Goal: Task Accomplishment & Management: Manage account settings

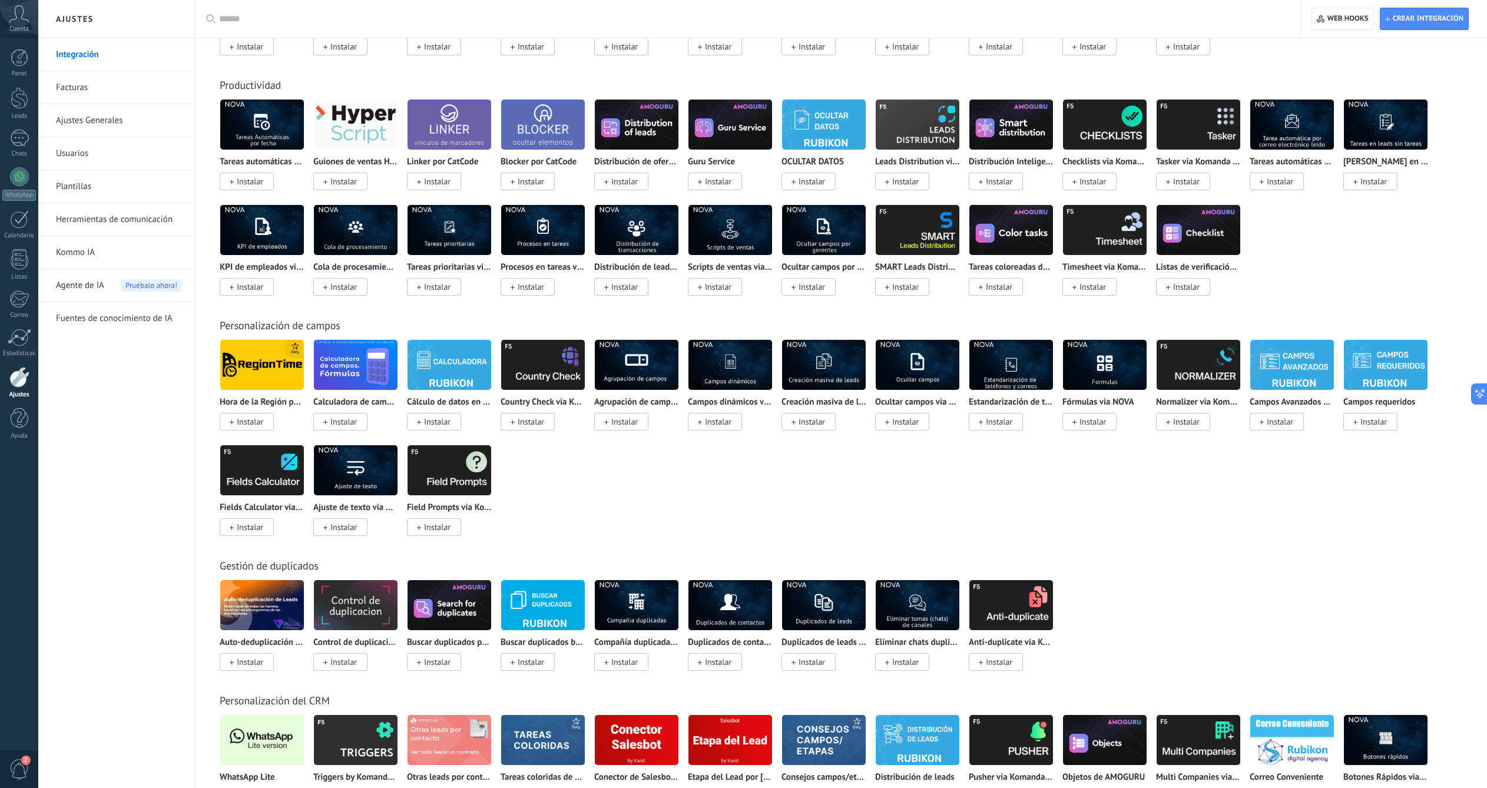
scroll to position [2804, 0]
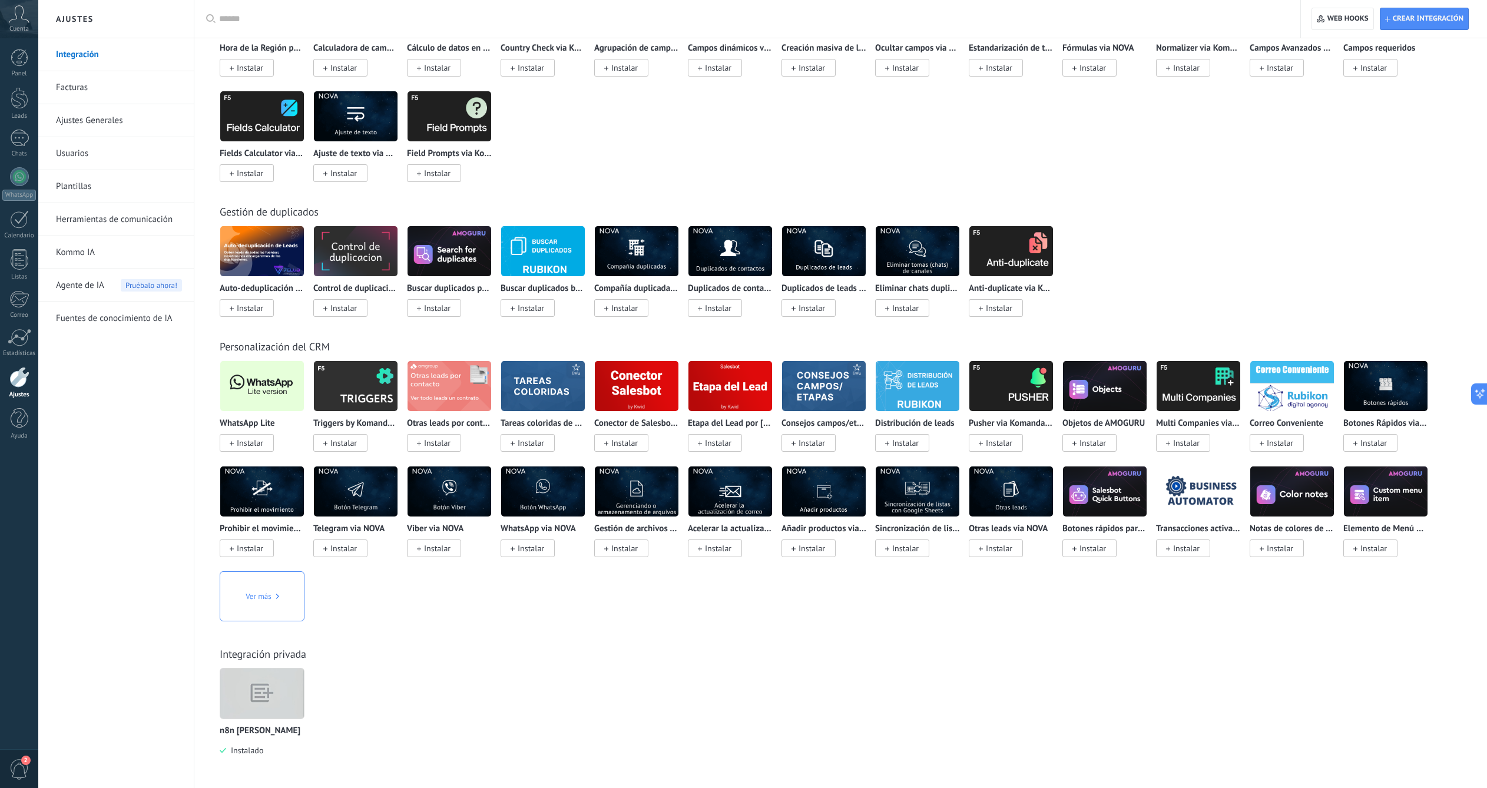
click at [1160, 286] on div "Auto-deduplicación de Leads (7Club&Roydis) Instalar Control de duplicación por …" at bounding box center [847, 278] width 1254 height 105
click at [289, 686] on img at bounding box center [262, 693] width 84 height 64
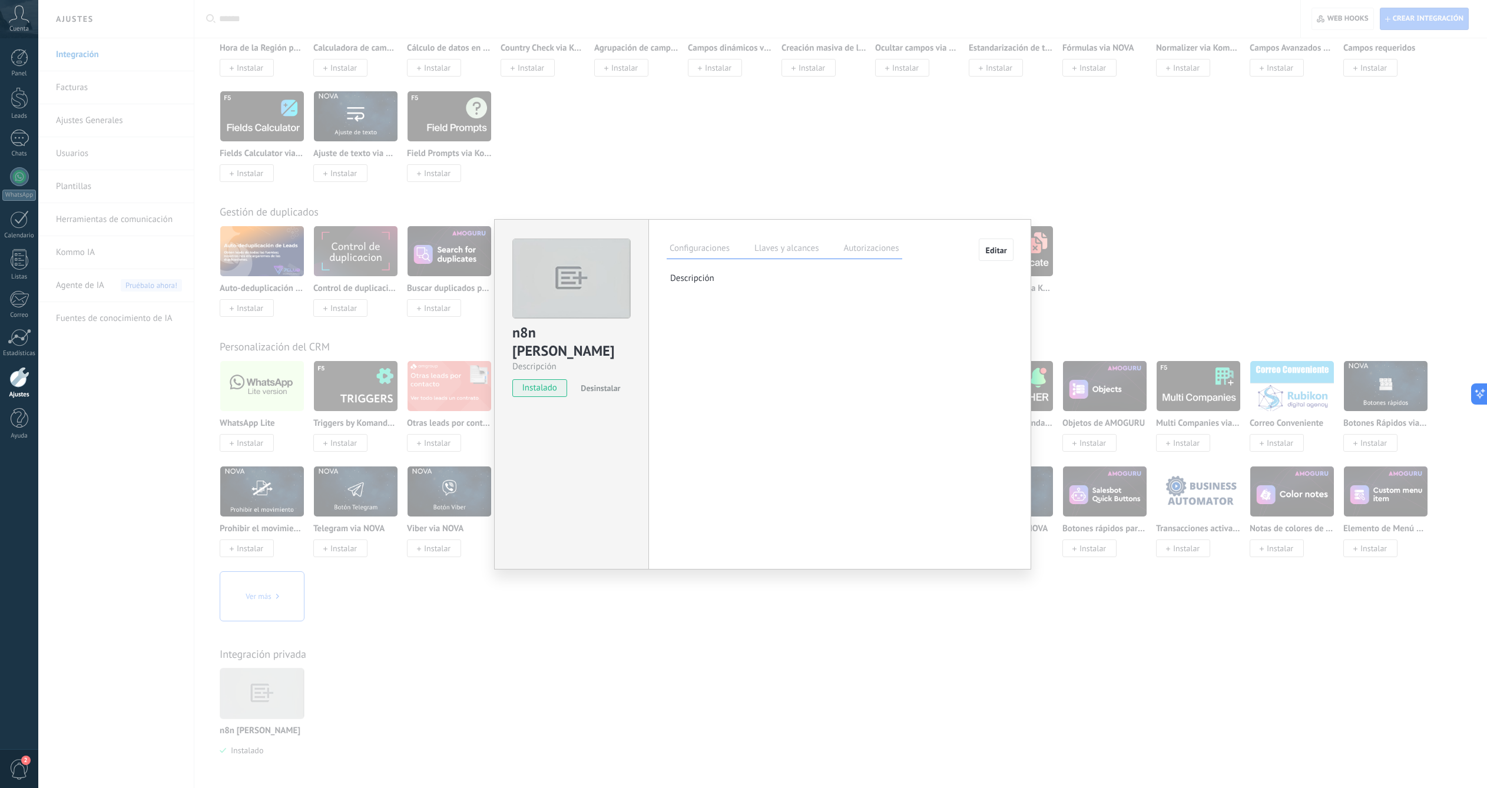
click at [787, 252] on label "Llaves y alcances" at bounding box center [786, 249] width 70 height 17
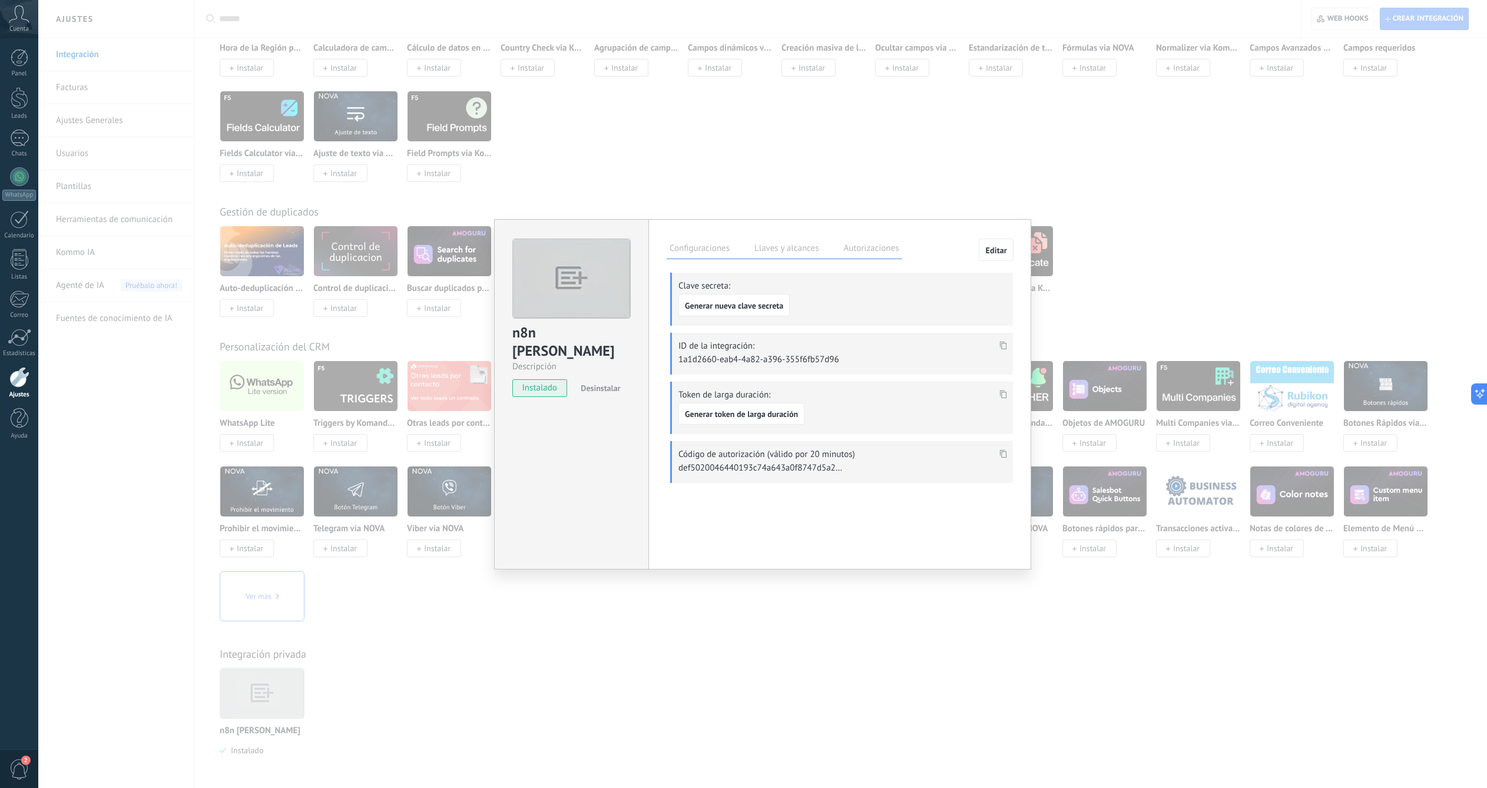
click at [708, 252] on label "Configuraciones" at bounding box center [700, 249] width 66 height 17
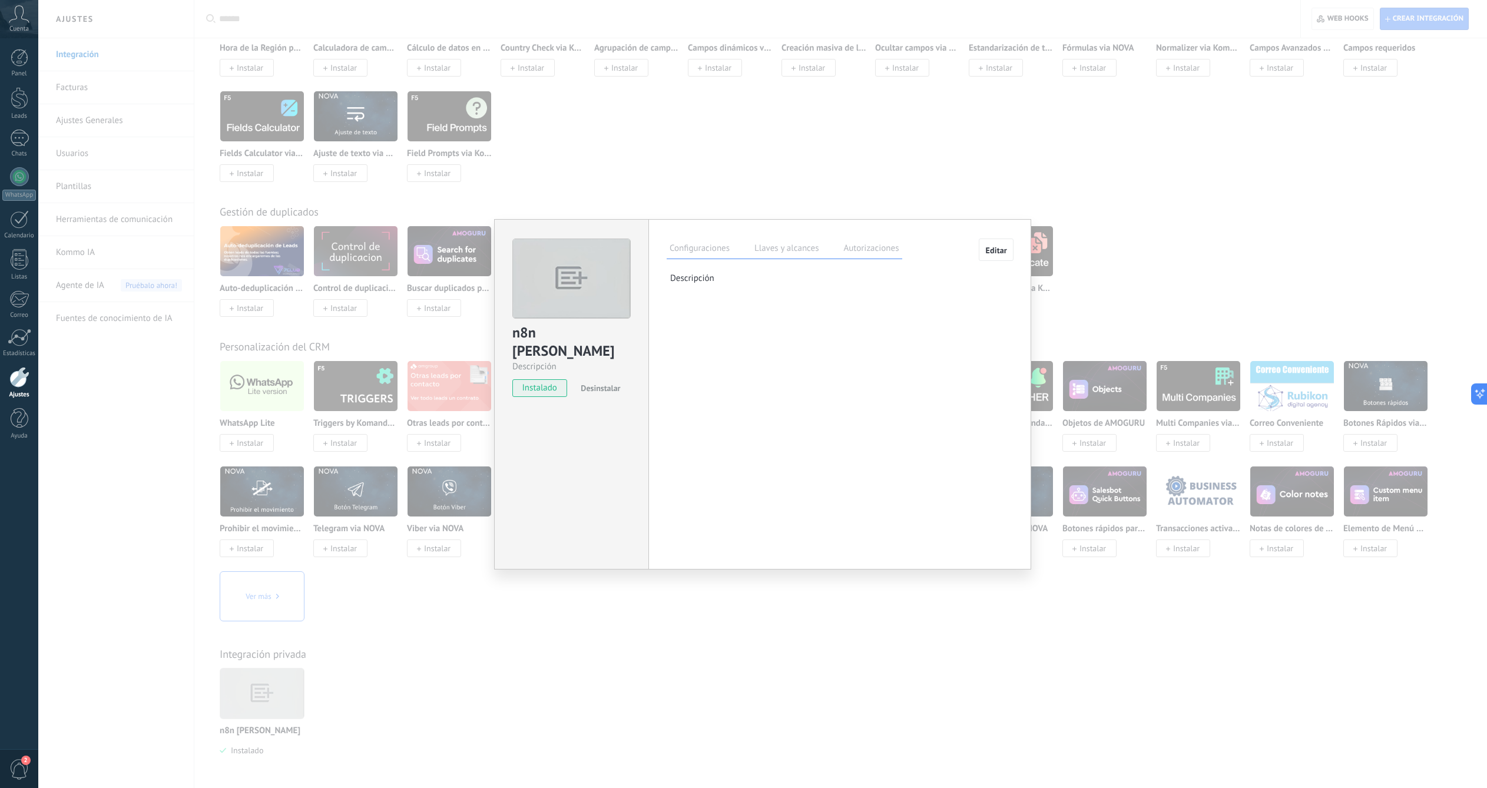
click at [1144, 303] on div "n8n [PERSON_NAME] Descripción instalado Desinstalar Configuraciones Llaves y al…" at bounding box center [762, 394] width 1449 height 788
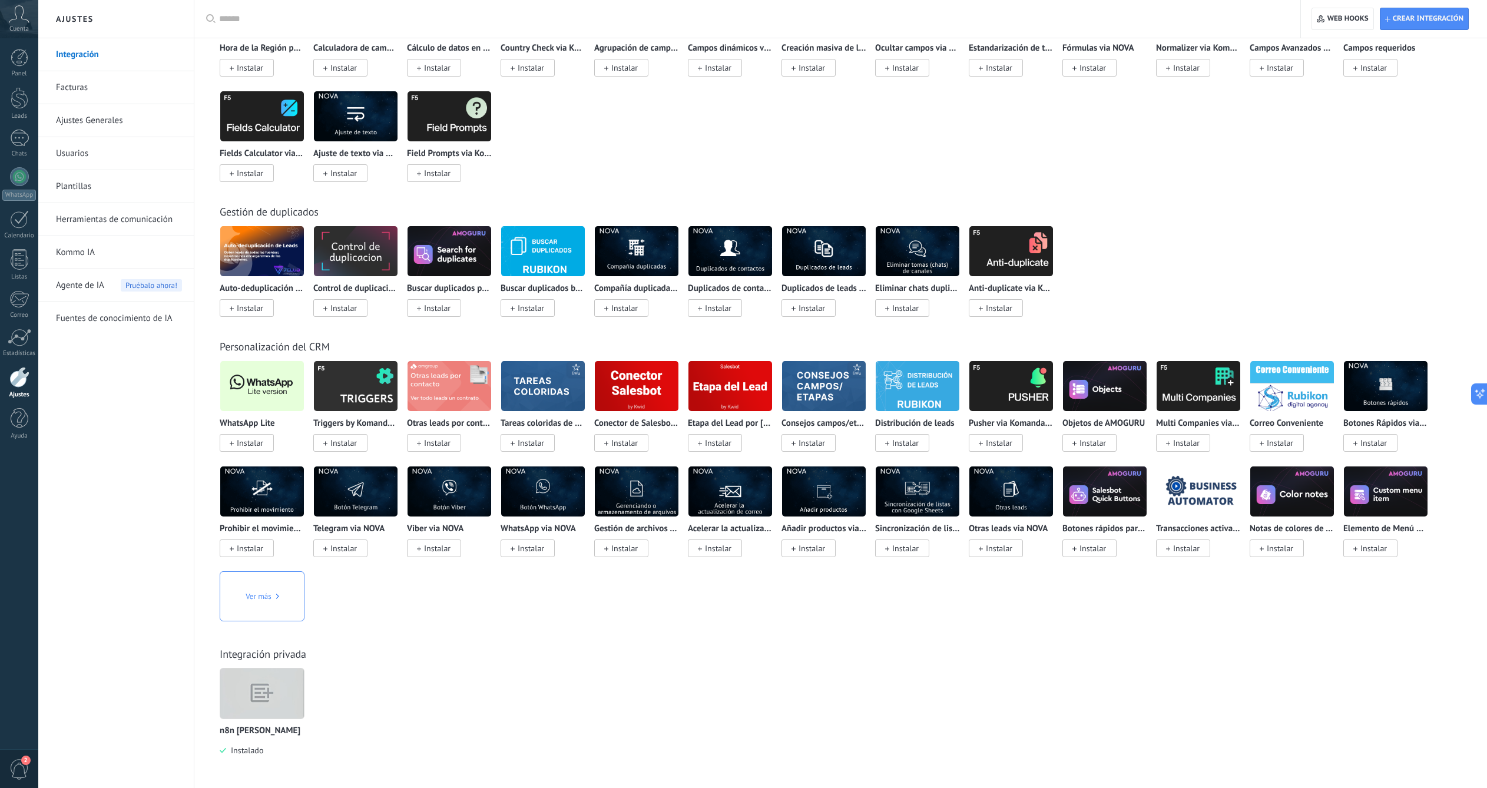
click at [1226, 286] on div "Auto-deduplicación de Leads (7Club&Roydis) Instalar Control de duplicación por …" at bounding box center [847, 278] width 1254 height 105
click at [1174, 192] on div "Gestión de duplicados Auto-deduplicación de Leads (7Club&Roydis) Instalar Contr…" at bounding box center [840, 248] width 1269 height 135
click at [736, 606] on div "WhatsApp Lite Instalar Triggers by Komanda F5 Instalar Otras leads por contacto…" at bounding box center [847, 499] width 1254 height 278
click at [271, 681] on img at bounding box center [262, 693] width 84 height 64
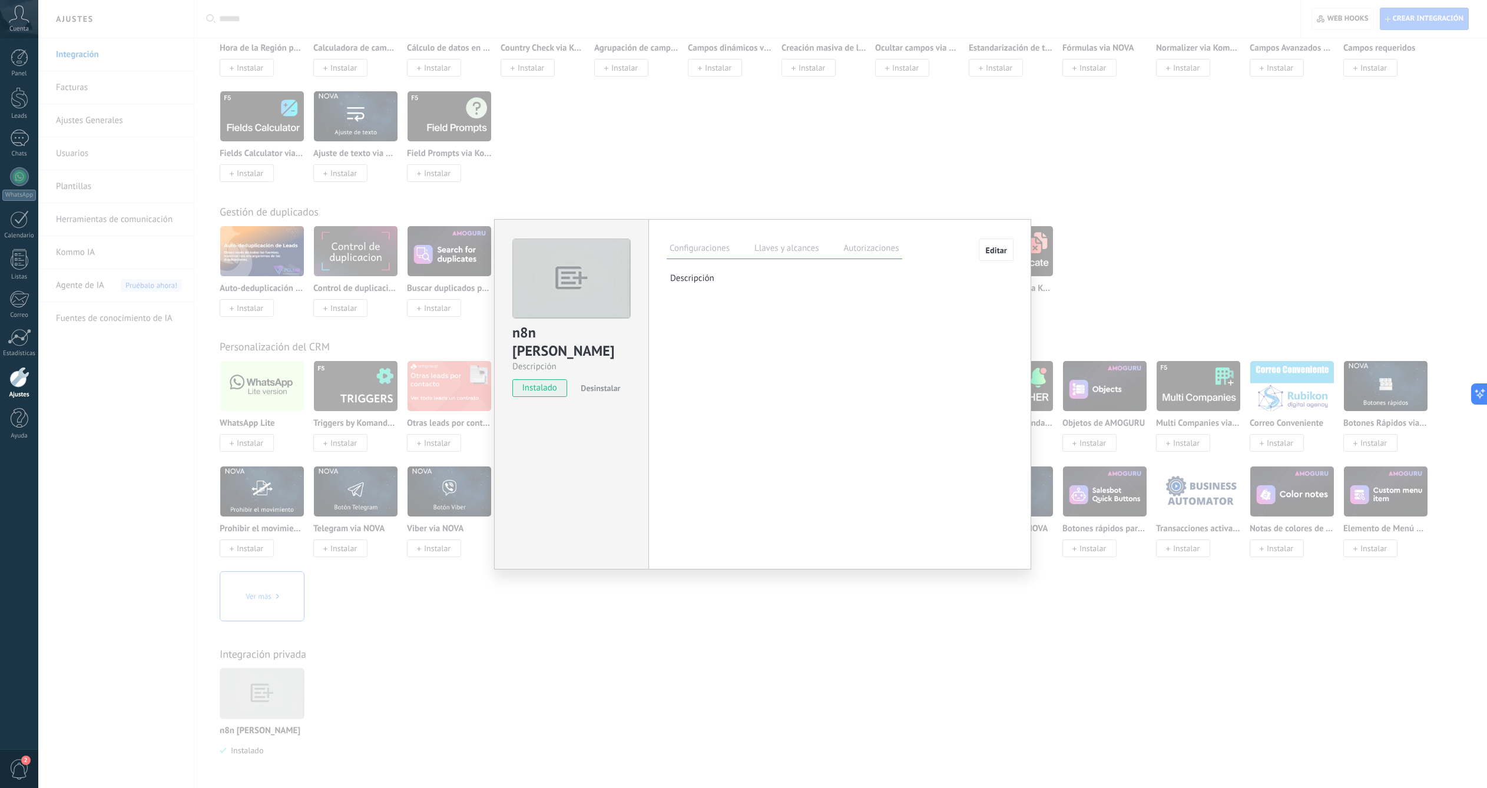
click at [608, 383] on span "Desinstalar" at bounding box center [600, 388] width 39 height 11
click at [634, 656] on div "n8n [PERSON_NAME] Descripción install Instalar Acepto las políticas de privacid…" at bounding box center [762, 394] width 1449 height 788
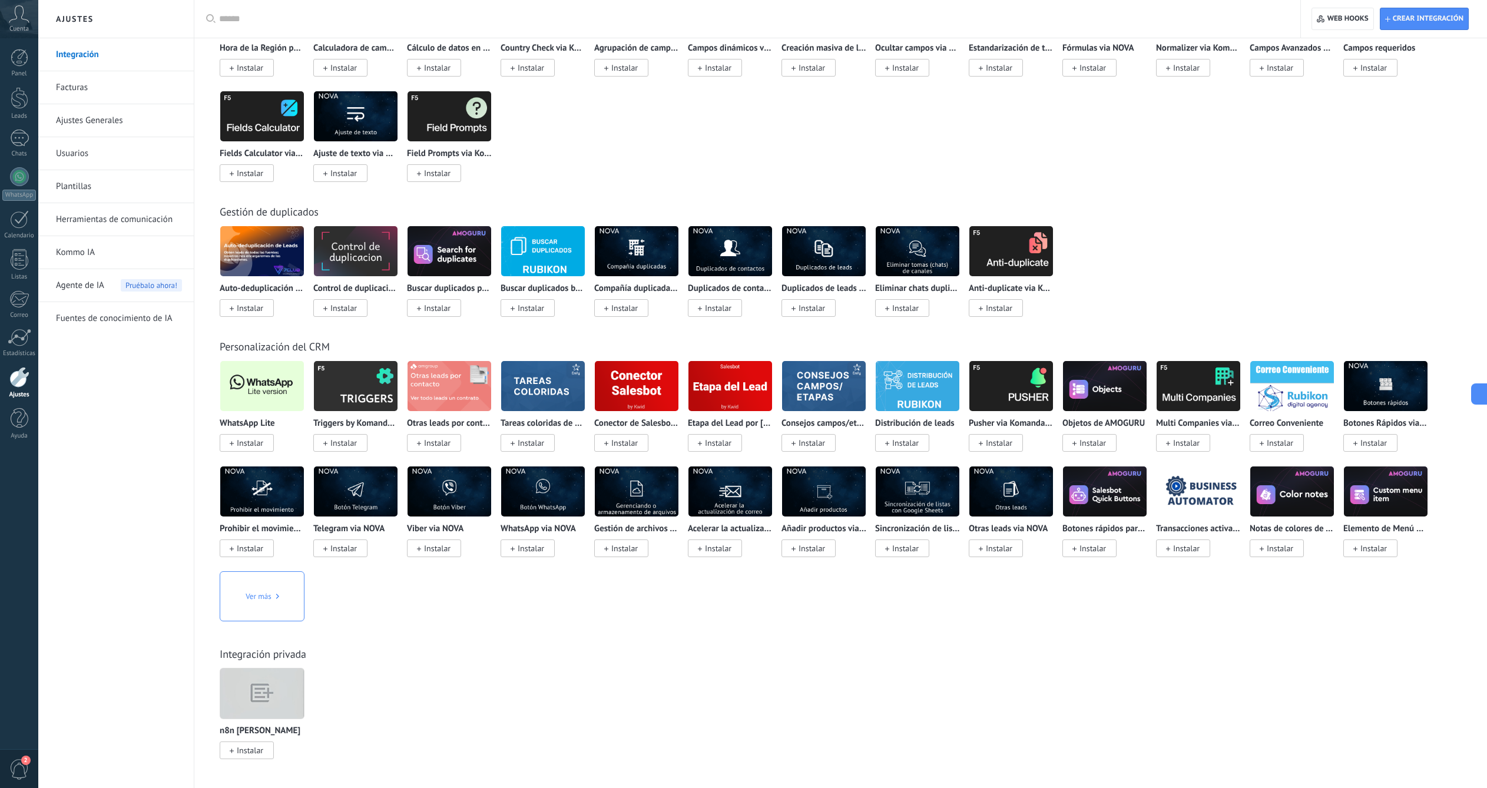
click at [256, 684] on img at bounding box center [262, 693] width 84 height 64
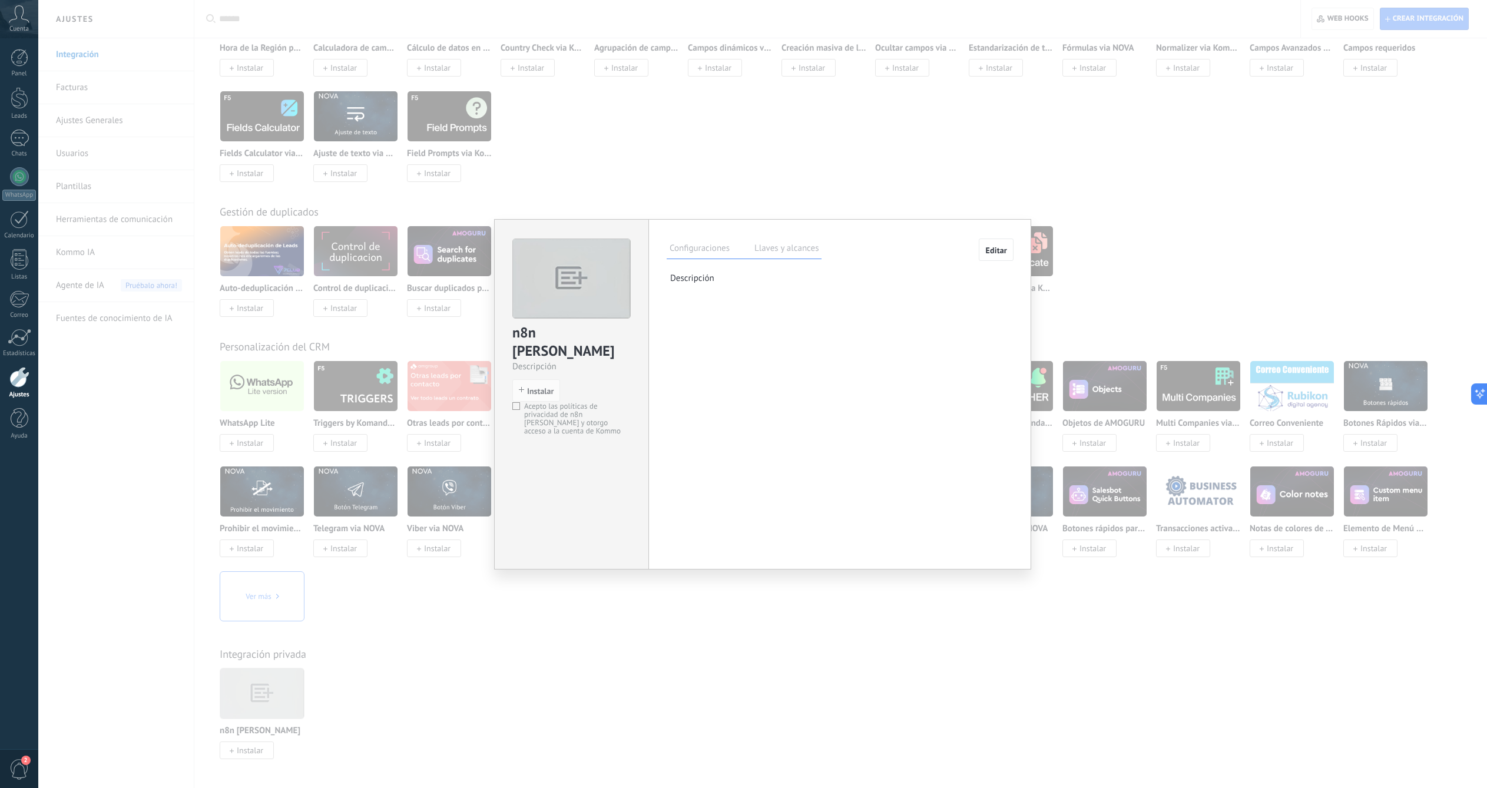
click at [771, 240] on div "Configuraciones Llaves y alcances" at bounding box center [744, 249] width 155 height 21
click at [773, 246] on label "Llaves y alcances" at bounding box center [786, 249] width 70 height 17
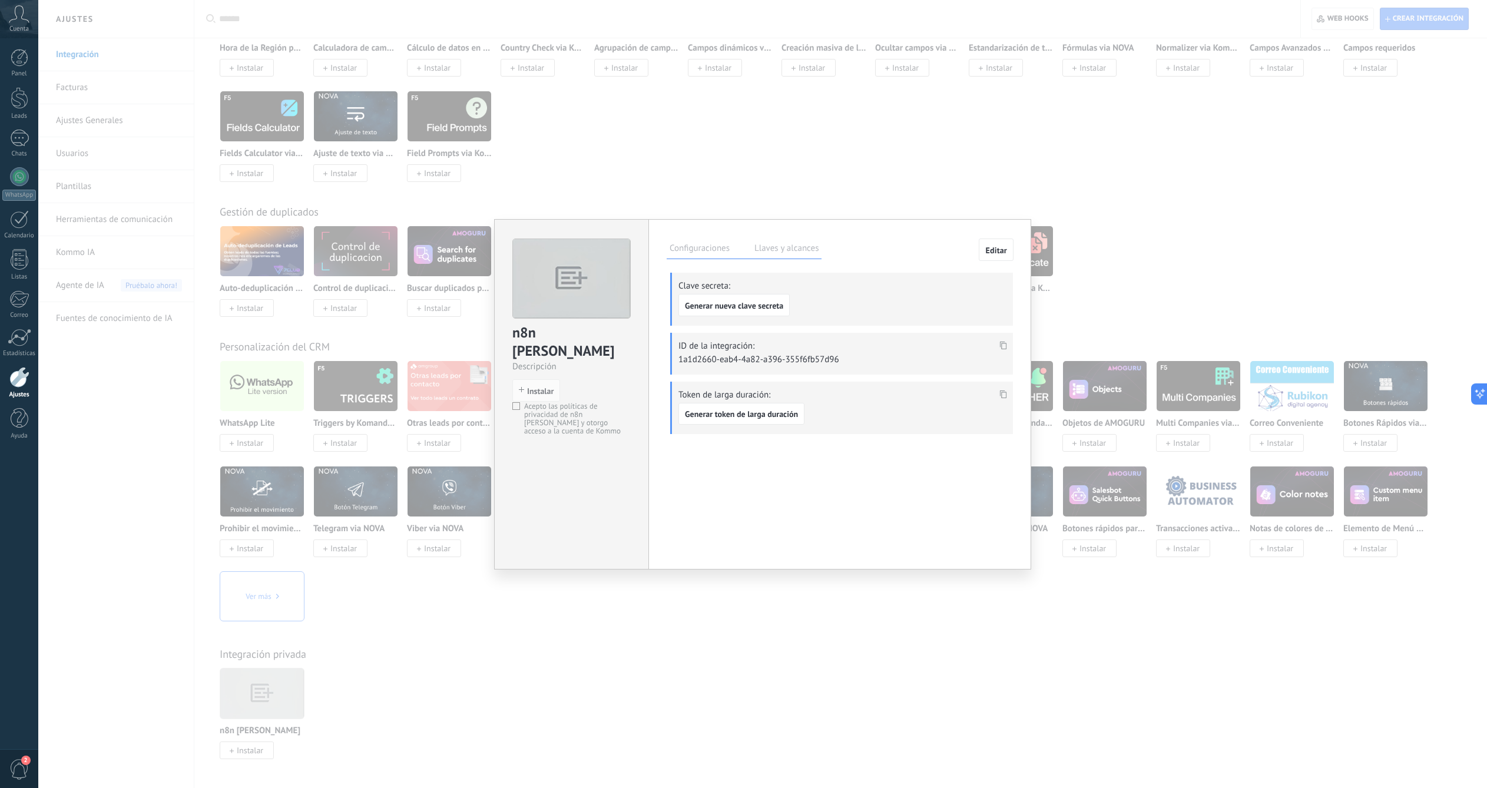
click at [980, 246] on button "Editar" at bounding box center [996, 250] width 35 height 22
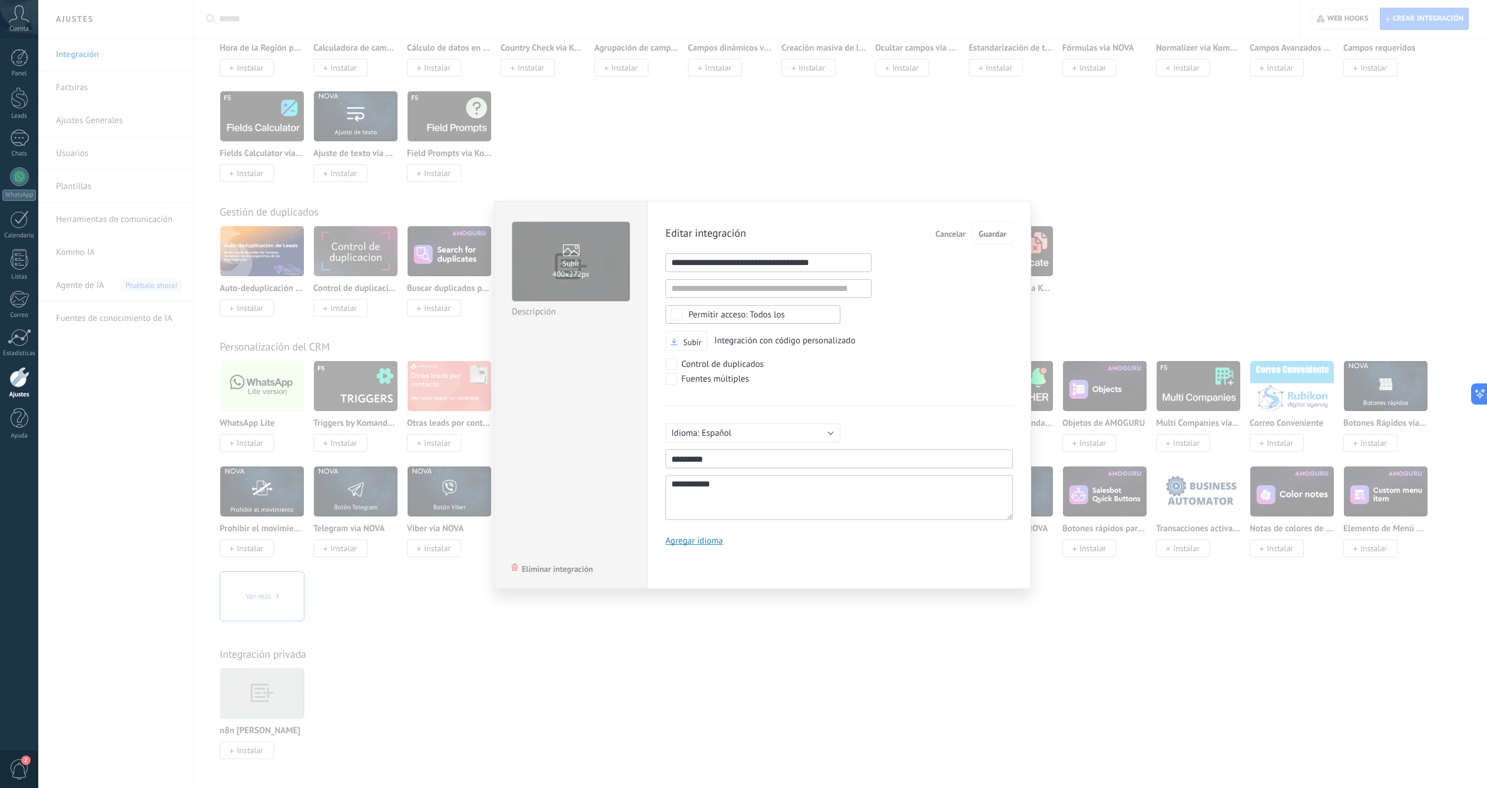
scroll to position [11, 0]
click at [585, 565] on span "Eliminar integración" at bounding box center [557, 569] width 71 height 8
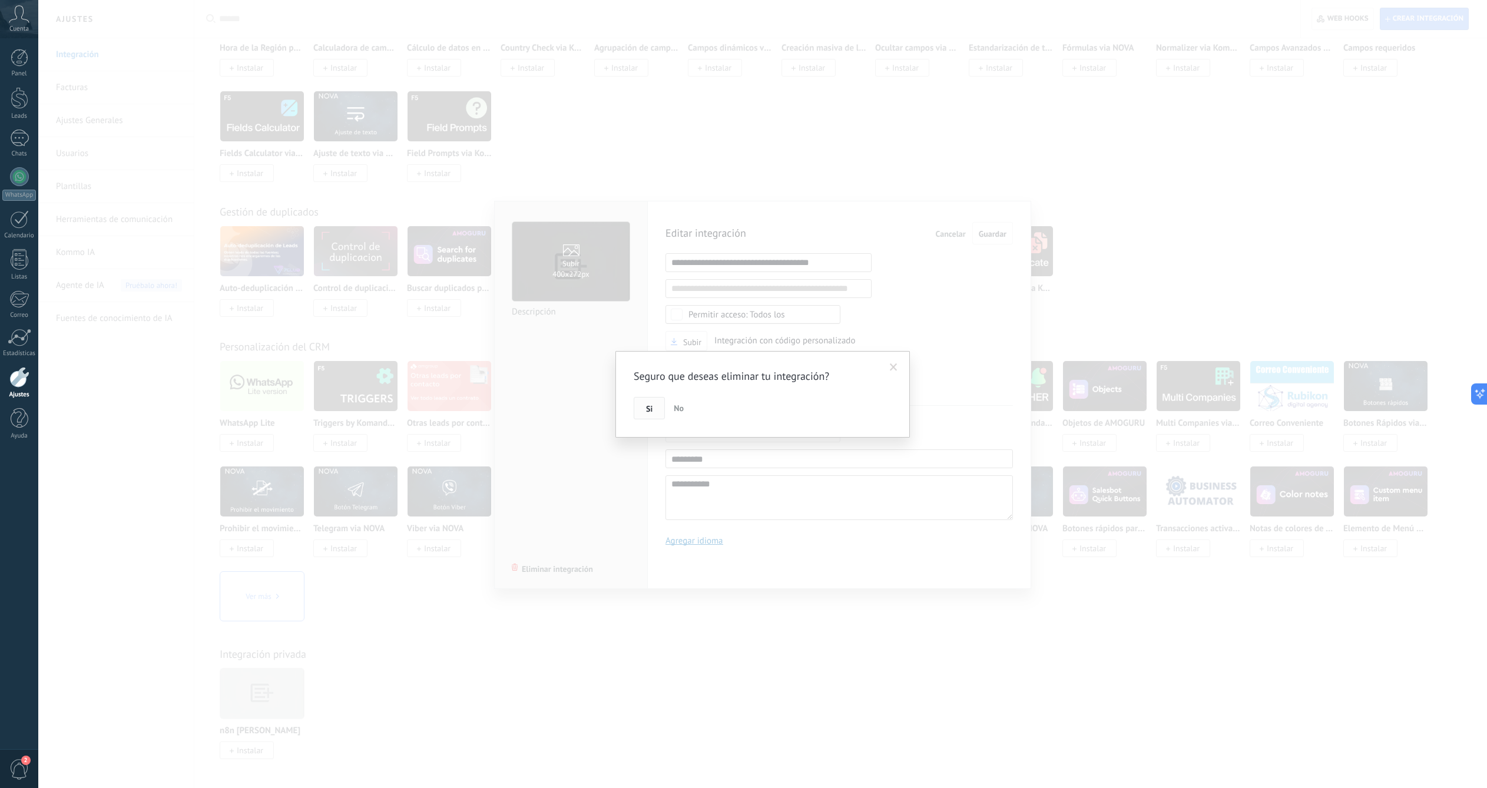
click at [641, 405] on button "Si" at bounding box center [649, 408] width 31 height 22
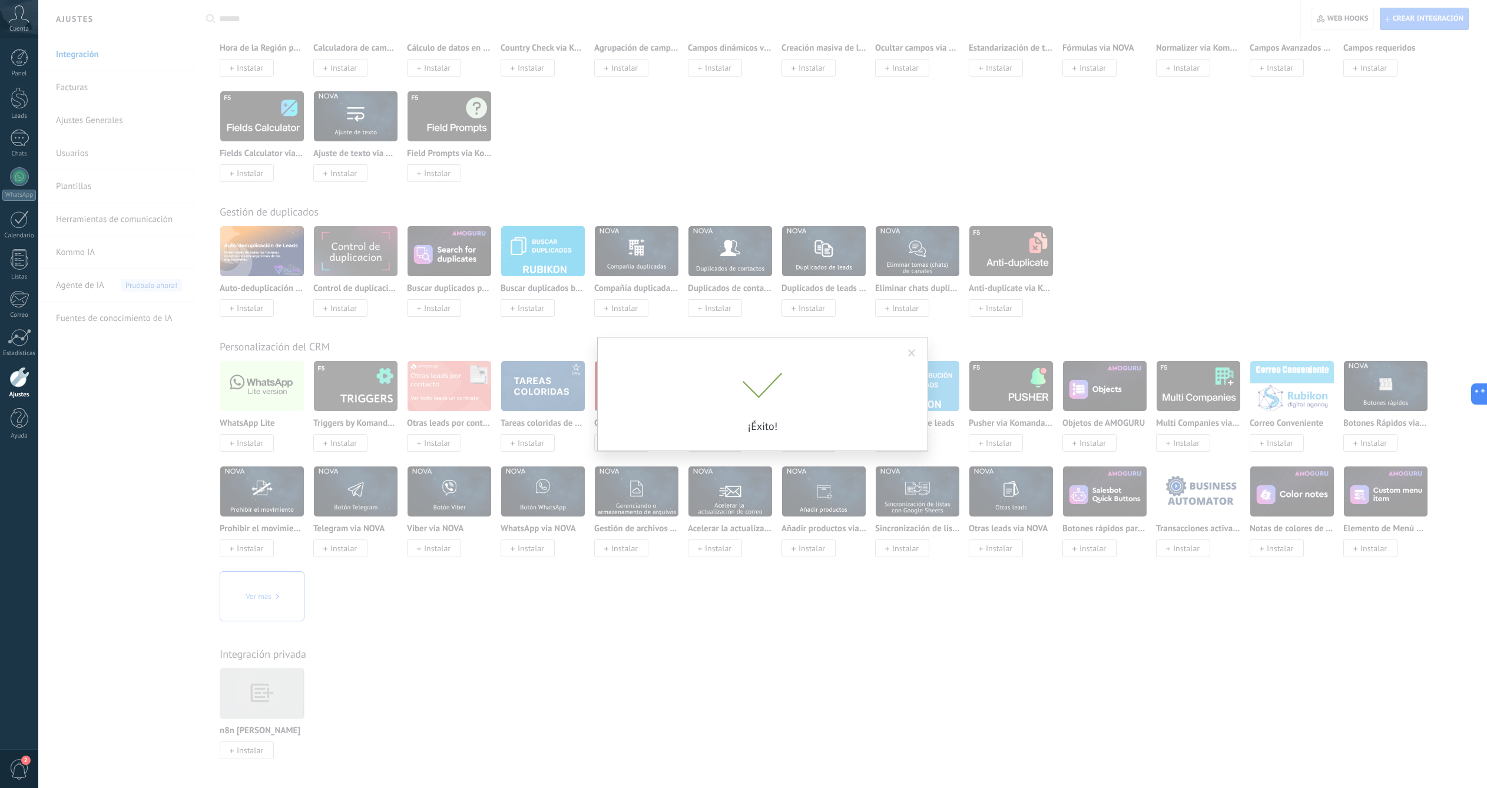
scroll to position [2698, 0]
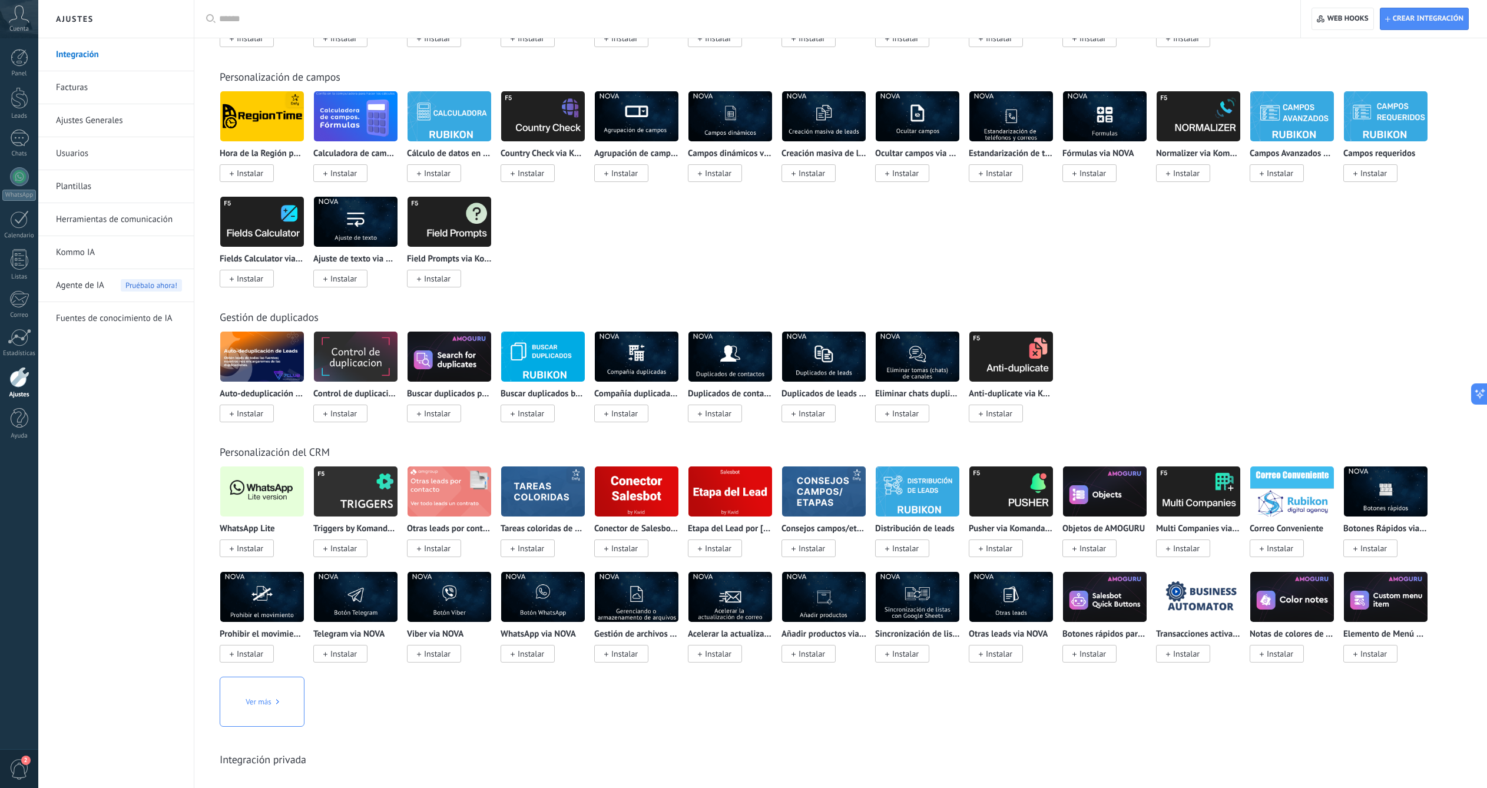
click at [1222, 198] on div "Hora de la Región por Emfy Instalar Calculadora de campo. Fórmulas Instalar Cál…" at bounding box center [847, 196] width 1254 height 211
click at [1333, 24] on span "Web hooks 0" at bounding box center [1342, 18] width 51 height 21
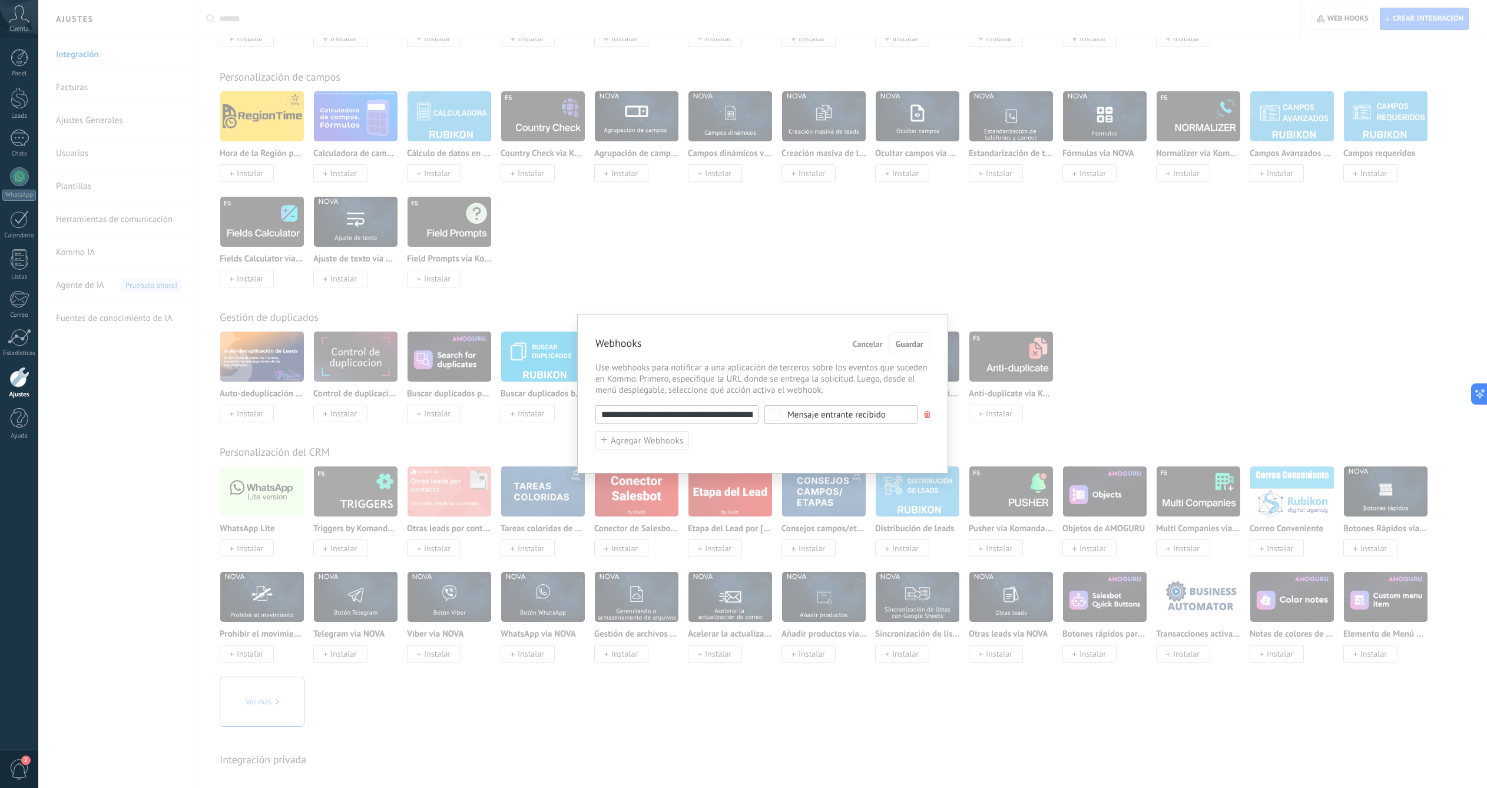
click at [931, 412] on div "**********" at bounding box center [762, 394] width 371 height 160
click at [926, 413] on span at bounding box center [927, 415] width 7 height 8
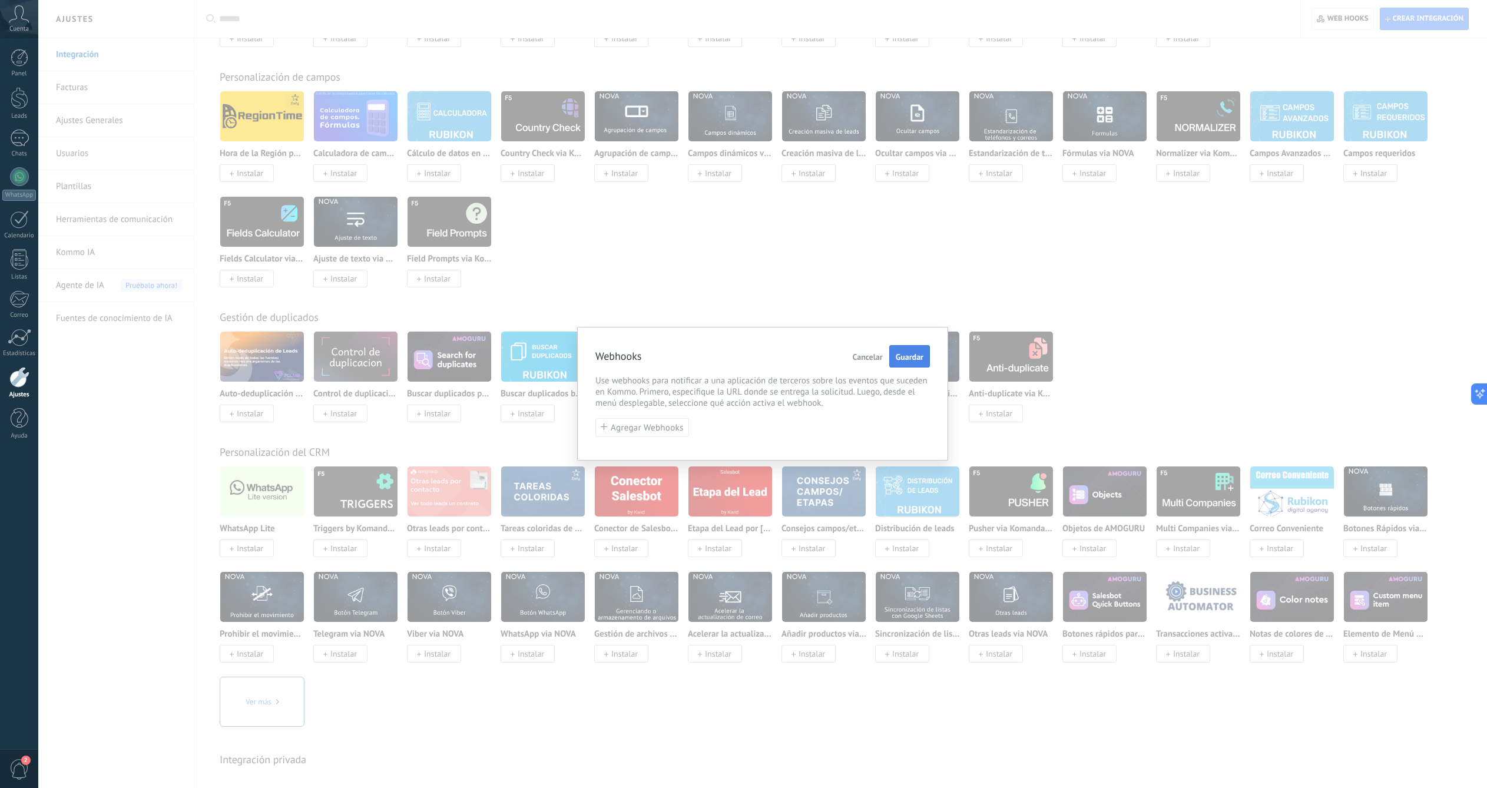
click at [910, 354] on span "Guardar" at bounding box center [910, 357] width 28 height 8
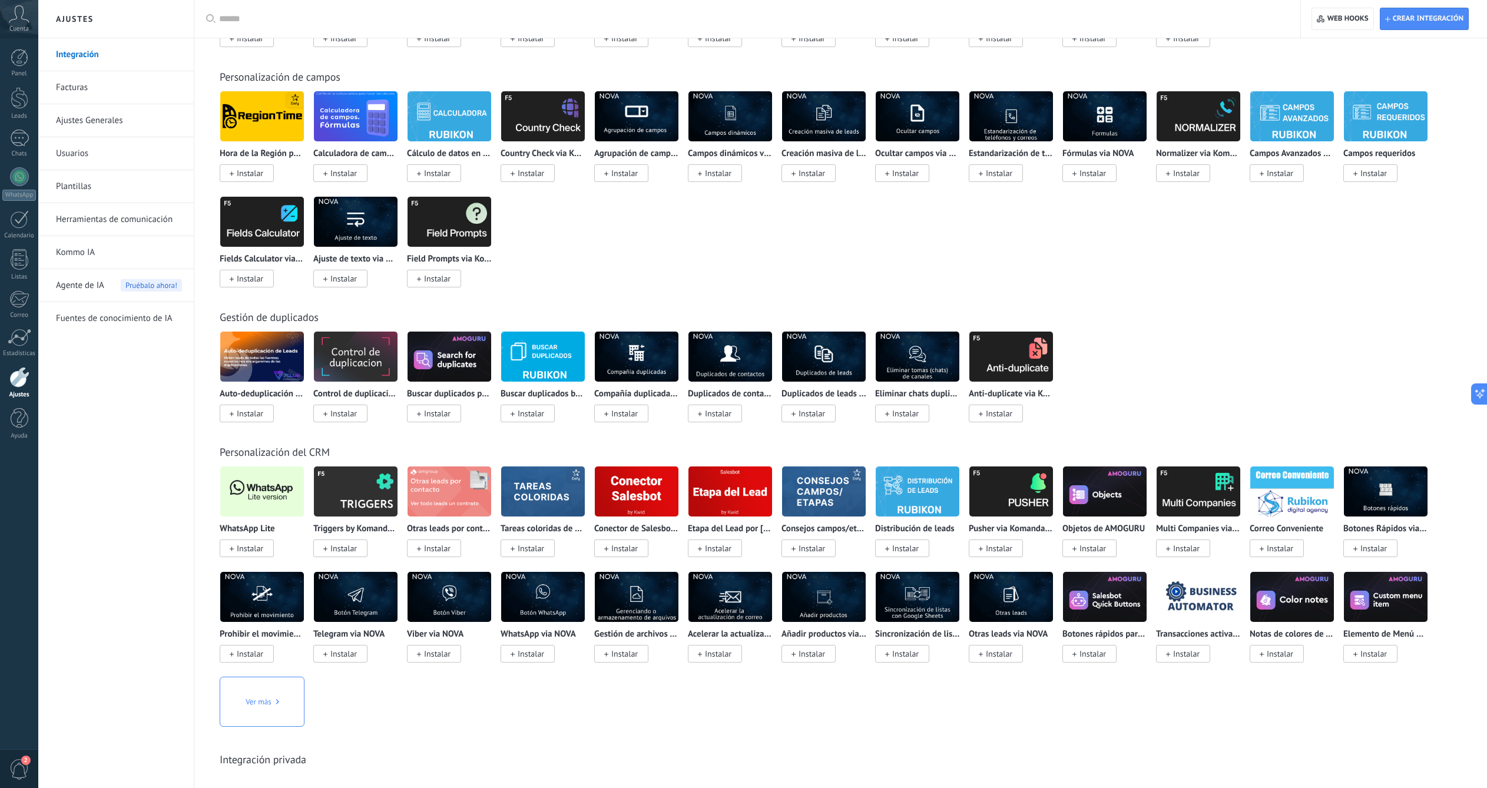
click at [1180, 347] on div "Auto-deduplicación de Leads (7Club&Roydis) Instalar Control de duplicación por …" at bounding box center [847, 383] width 1254 height 105
